Goal: Task Accomplishment & Management: Use online tool/utility

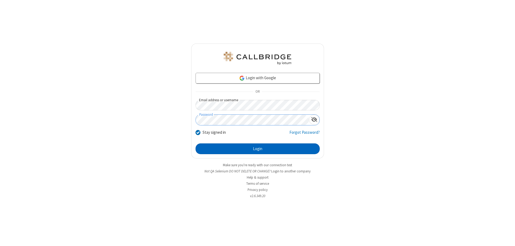
click at [257, 148] on button "Login" at bounding box center [257, 148] width 124 height 11
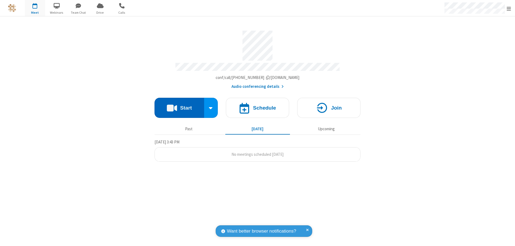
click at [179, 105] on button "Start" at bounding box center [179, 108] width 50 height 20
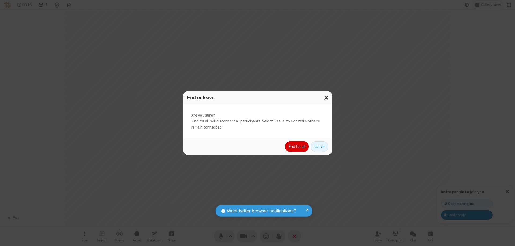
click at [297, 146] on button "End for all" at bounding box center [297, 146] width 24 height 11
